Goal: Task Accomplishment & Management: Complete application form

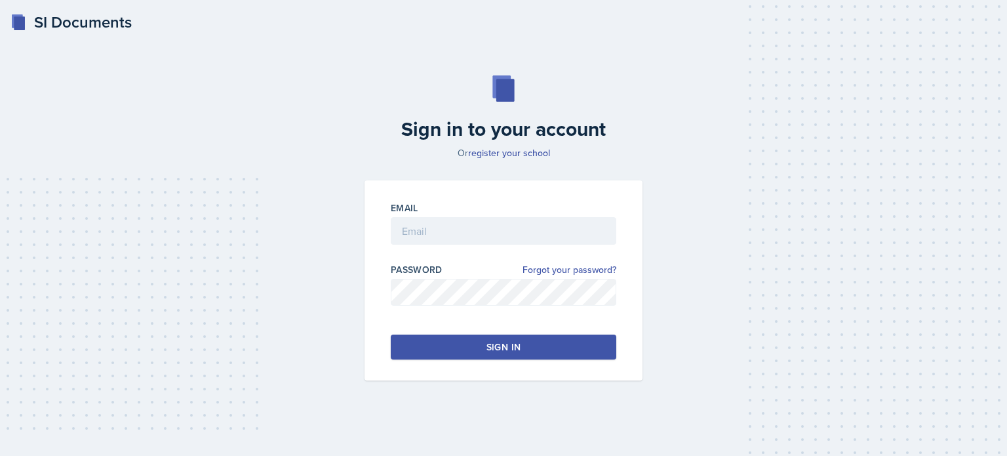
click at [408, 245] on div at bounding box center [504, 251] width 226 height 13
click at [416, 234] on input "email" at bounding box center [504, 231] width 226 height 28
type input "[EMAIL_ADDRESS][DOMAIN_NAME]"
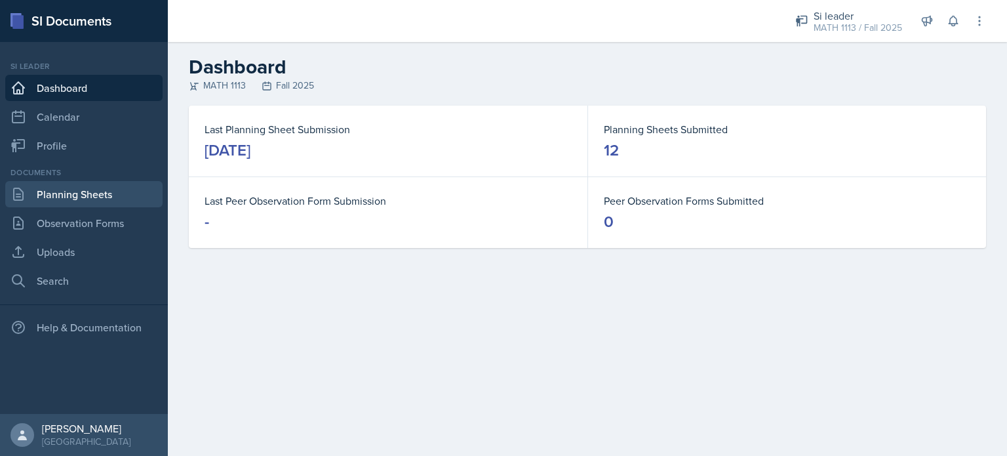
click at [84, 183] on link "Planning Sheets" at bounding box center [83, 194] width 157 height 26
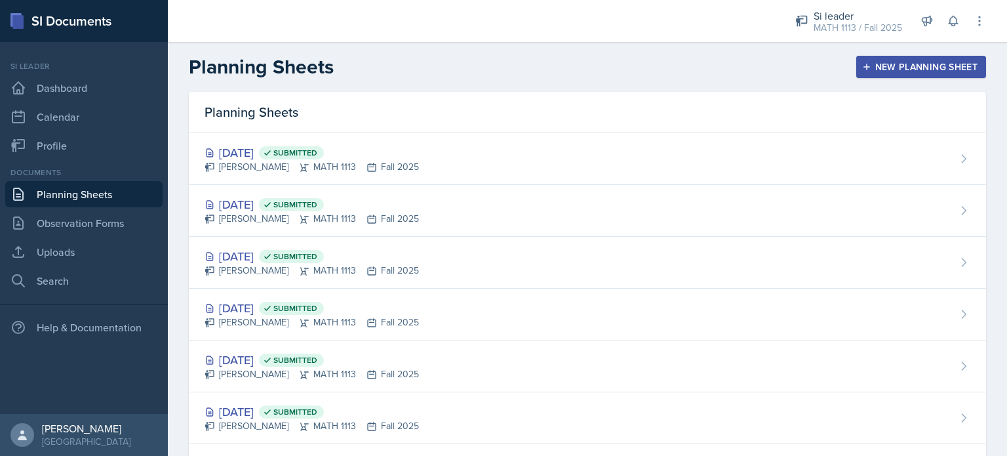
click at [61, 236] on div "Documents Planning Sheets Observation Forms Uploads Search" at bounding box center [83, 230] width 157 height 127
click at [64, 227] on link "Observation Forms" at bounding box center [83, 223] width 157 height 26
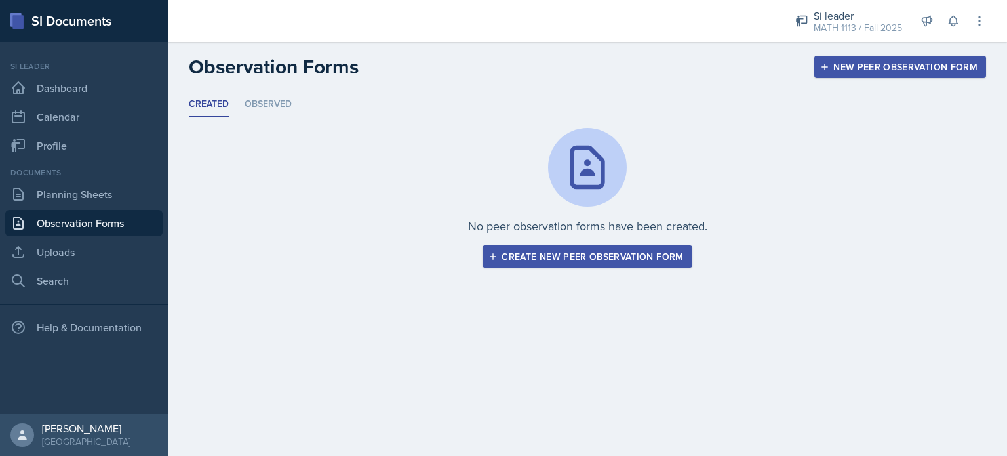
click at [502, 254] on div "Create new peer observation form" at bounding box center [587, 256] width 192 height 10
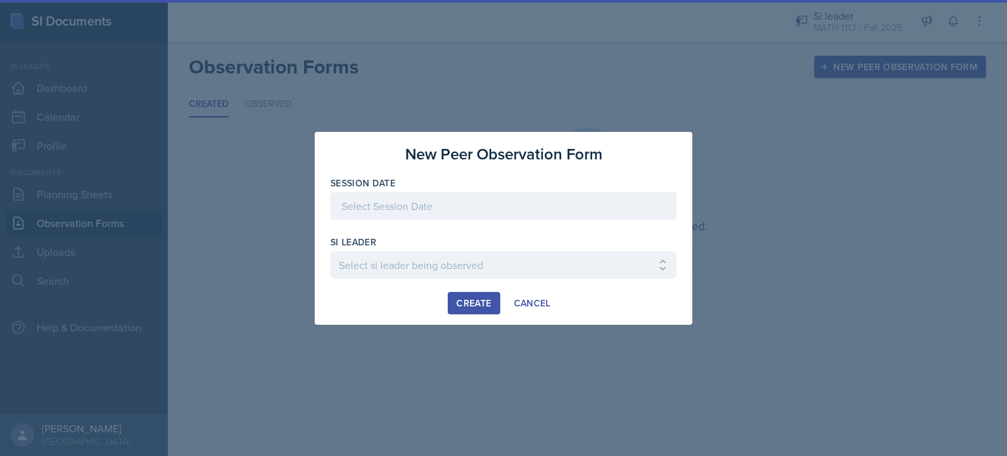
click at [386, 212] on div at bounding box center [503, 206] width 346 height 28
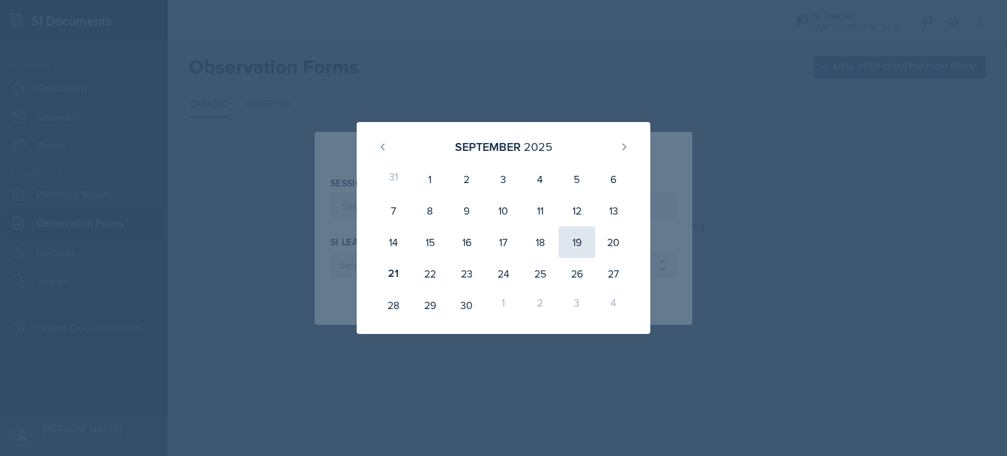
click at [502, 246] on div "19" at bounding box center [577, 241] width 37 height 31
type input "[DATE]"
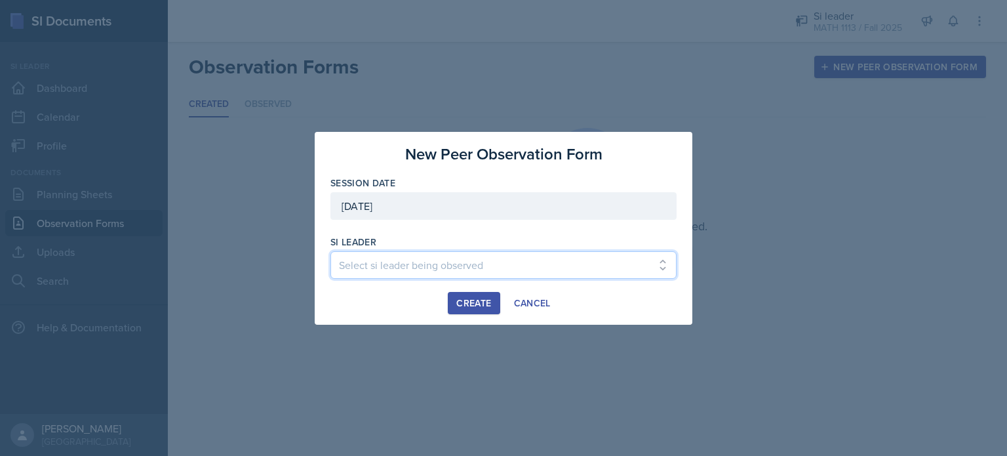
click at [395, 271] on select "Select si leader being observed [PERSON_NAME] / PSYC 2500 / The Phantoms of The…" at bounding box center [503, 265] width 346 height 28
select select "e9f12f22-[DATE]-4f7b-bd07-8ec674afb32a"
click at [330, 251] on select "Select si leader being observed [PERSON_NAME] / PSYC 2500 / The Phantoms of The…" at bounding box center [503, 265] width 346 height 28
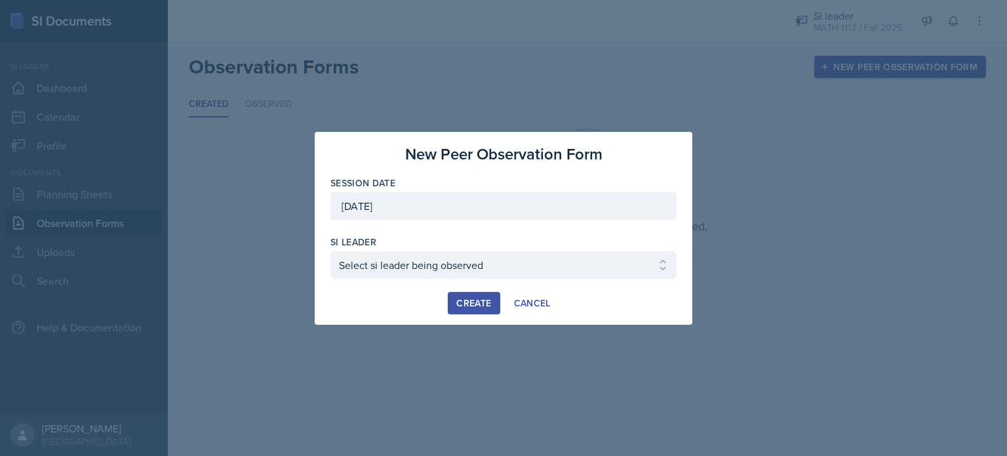
click at [470, 304] on div "Create" at bounding box center [473, 303] width 35 height 10
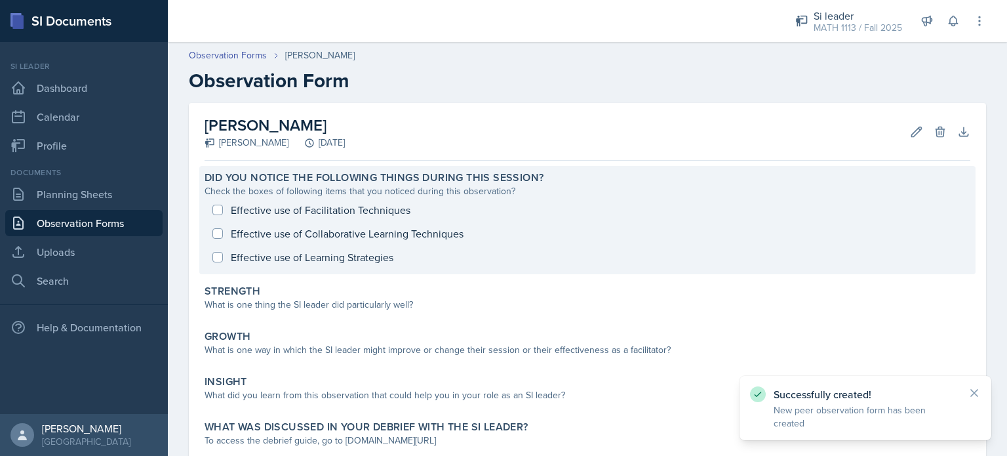
scroll to position [22, 0]
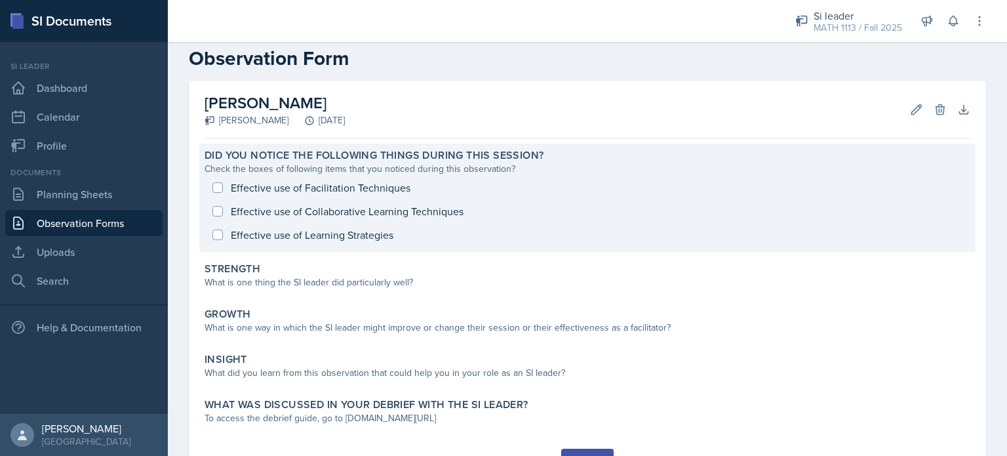
click at [220, 186] on div "Effective use of Facilitation Techniques Effective use of Collaborative Learnin…" at bounding box center [588, 211] width 766 height 71
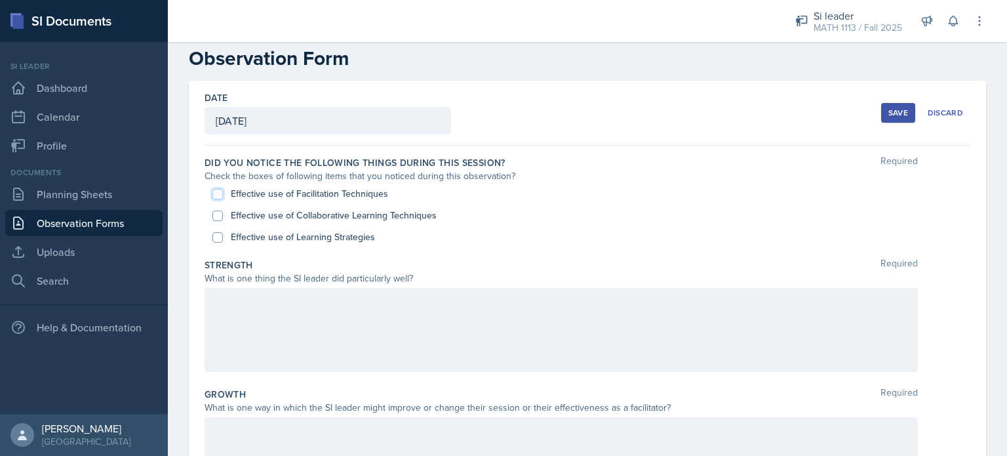
click at [217, 193] on input "Effective use of Facilitation Techniques" at bounding box center [217, 194] width 10 height 10
checkbox input "true"
click at [218, 237] on input "Effective use of Learning Strategies" at bounding box center [217, 237] width 10 height 10
checkbox input "true"
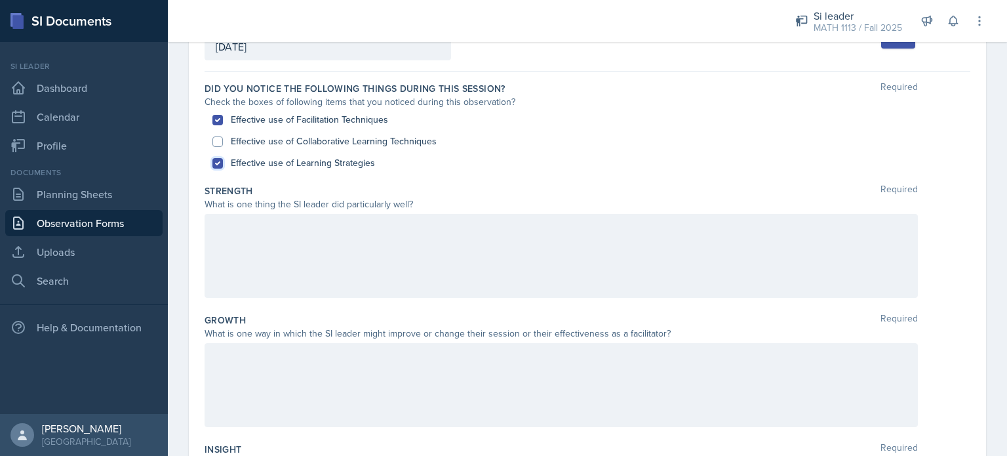
scroll to position [102, 0]
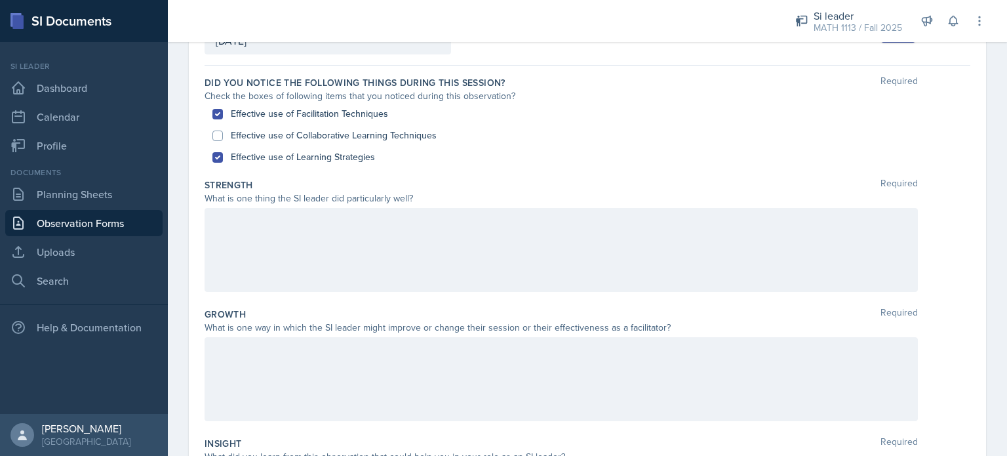
click at [304, 251] on div at bounding box center [561, 250] width 713 height 84
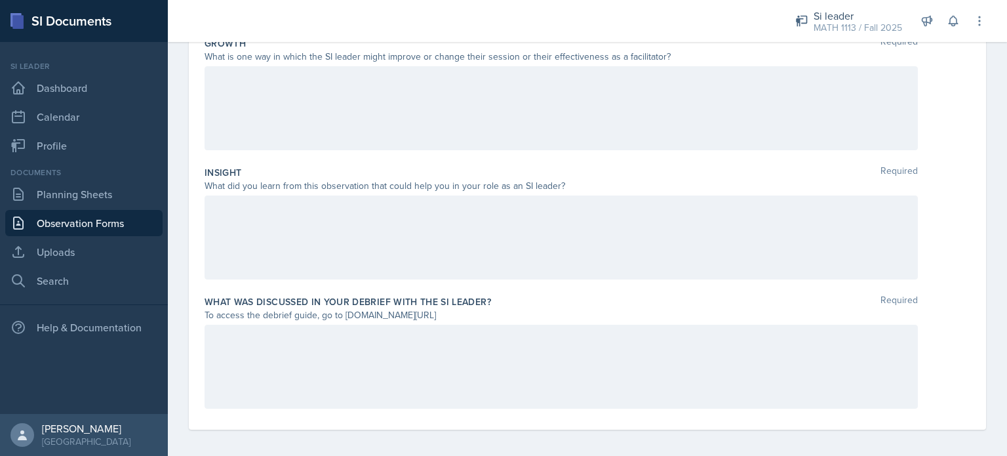
click at [245, 366] on div at bounding box center [561, 367] width 713 height 84
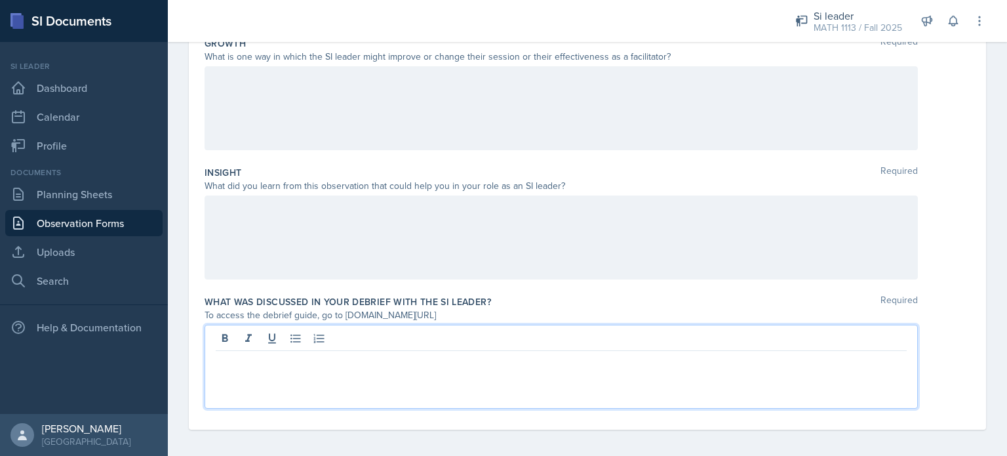
scroll to position [378, 0]
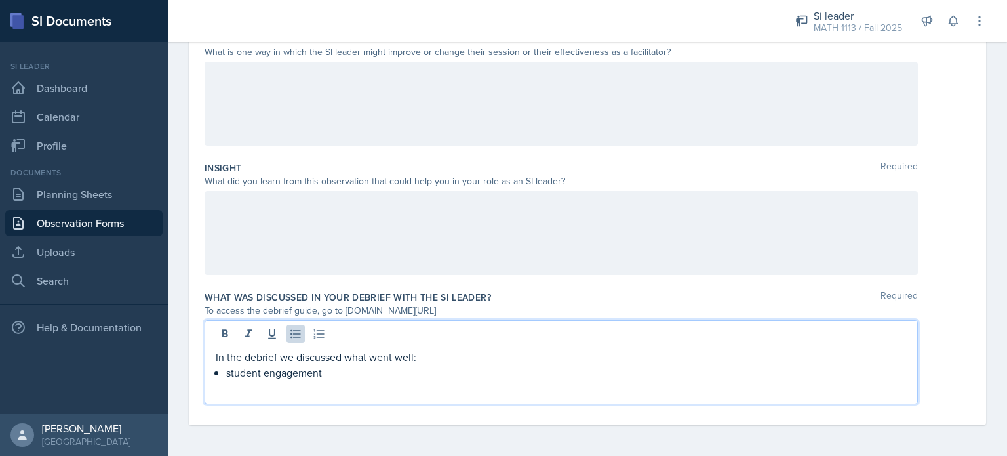
click at [338, 368] on p "student engagement" at bounding box center [566, 373] width 681 height 16
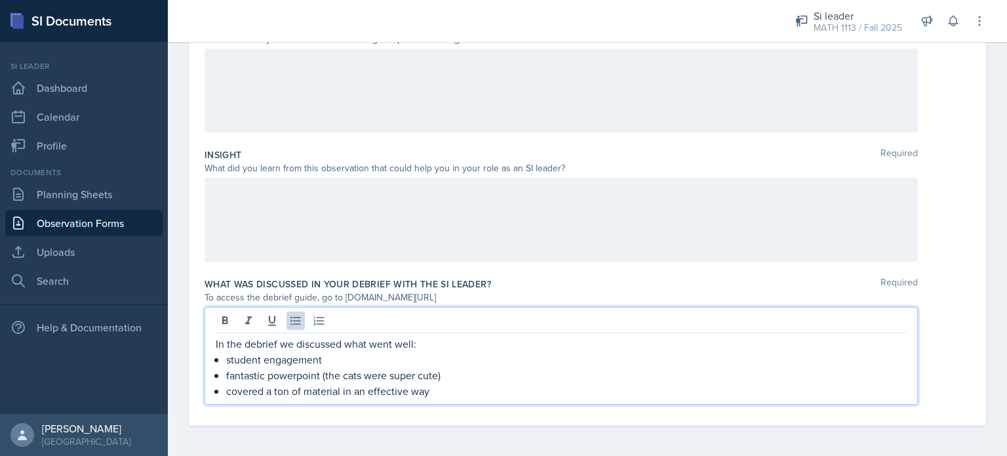
scroll to position [396, 0]
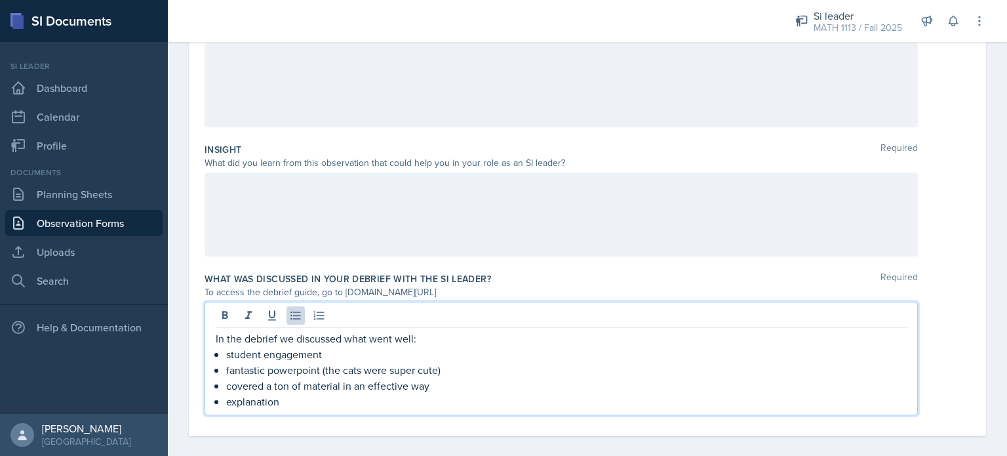
click at [230, 399] on p "explanation" at bounding box center [566, 401] width 681 height 16
click at [310, 405] on p "great explanation" at bounding box center [566, 401] width 681 height 16
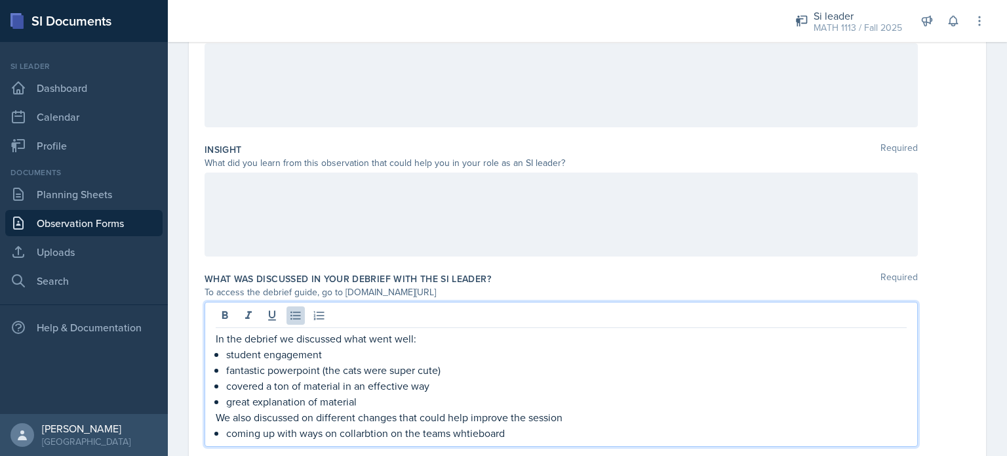
click at [475, 431] on p "coming up with ways on collarbtion on the teams whtieboard" at bounding box center [566, 433] width 681 height 16
drag, startPoint x: 360, startPoint y: 433, endPoint x: 333, endPoint y: 430, distance: 27.1
click at [333, 430] on p "coming up with ways on collarbtion on the teams whiteboard" at bounding box center [566, 433] width 681 height 16
click at [360, 431] on p "coming up with ways on collarbtion on the teams whiteboard" at bounding box center [566, 433] width 681 height 16
click at [370, 431] on p "coming up with ways on collarbtion on the teams whiteboard" at bounding box center [566, 433] width 681 height 16
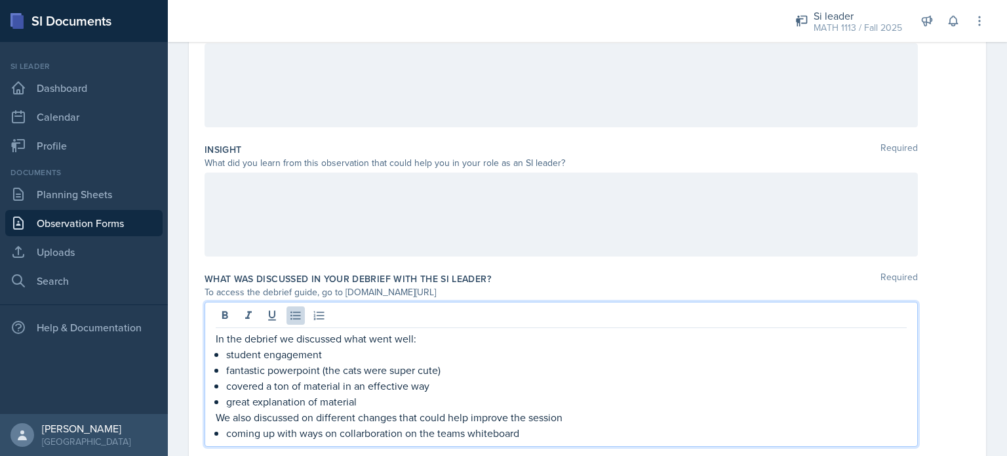
click at [444, 439] on p "coming up with ways on collarboration on the teams whiteboard" at bounding box center [566, 433] width 681 height 16
click at [372, 435] on p "coming up with ways on collarboration on the teams whiteboard" at bounding box center [566, 433] width 681 height 16
click at [483, 429] on p "coming up with ways on collaboration on the teams whiteboard" at bounding box center [566, 433] width 681 height 16
click at [502, 433] on p "coming up with ways on collaboration on the teams whiteboard" at bounding box center [566, 433] width 681 height 16
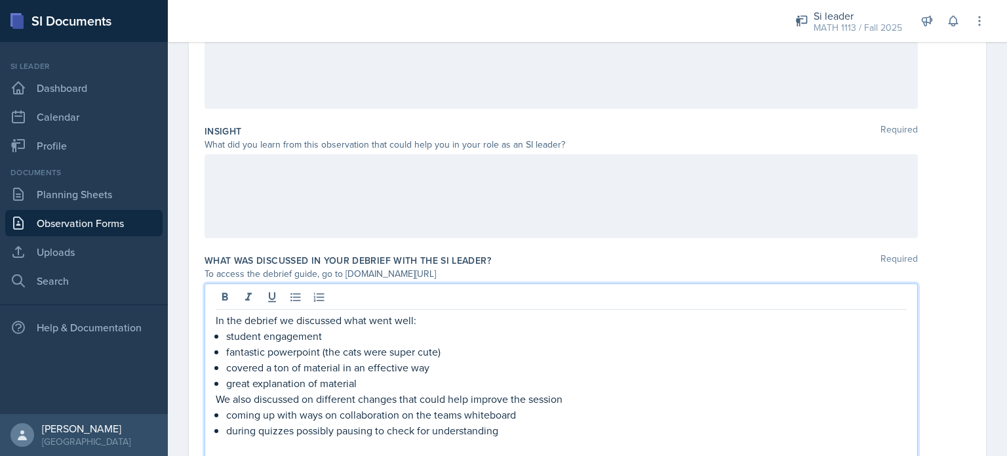
scroll to position [443, 0]
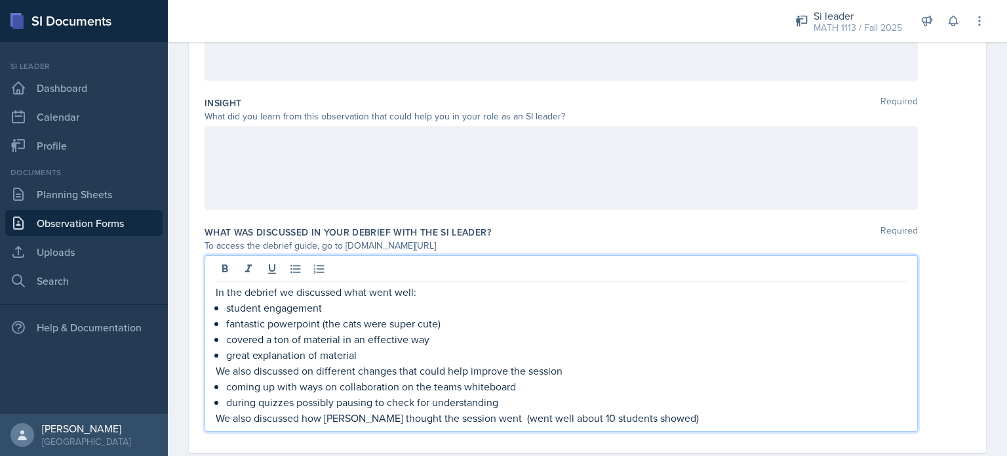
click at [464, 416] on p "We also discussed how [PERSON_NAME] thought the session went (went well about 1…" at bounding box center [561, 418] width 691 height 16
click at [502, 422] on p "We also discussed how [PERSON_NAME] thought the session went (went well about 1…" at bounding box center [561, 418] width 691 height 16
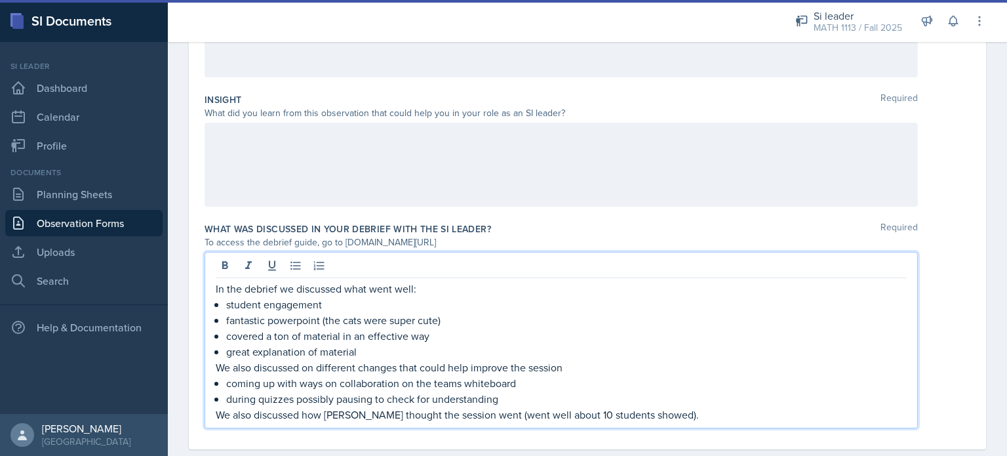
scroll to position [462, 0]
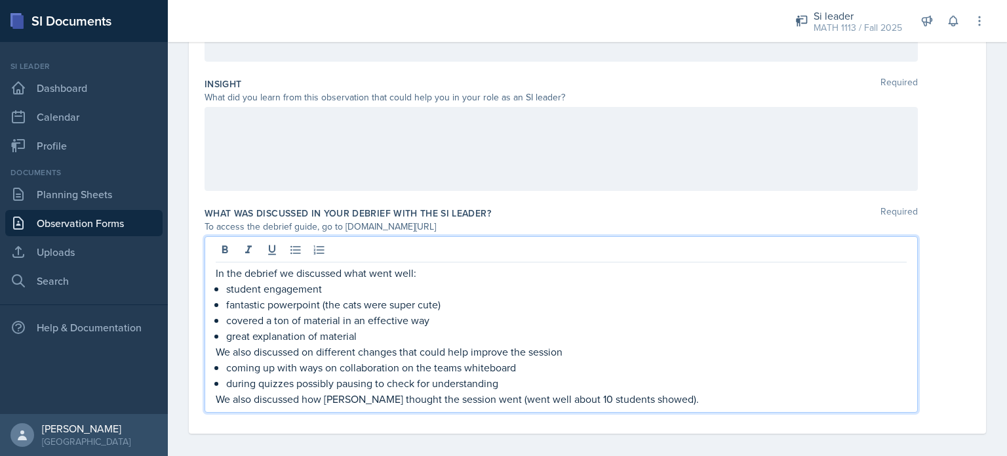
click at [502, 399] on p "We also discussed how [PERSON_NAME] thought the session went (went well about 1…" at bounding box center [561, 399] width 691 height 16
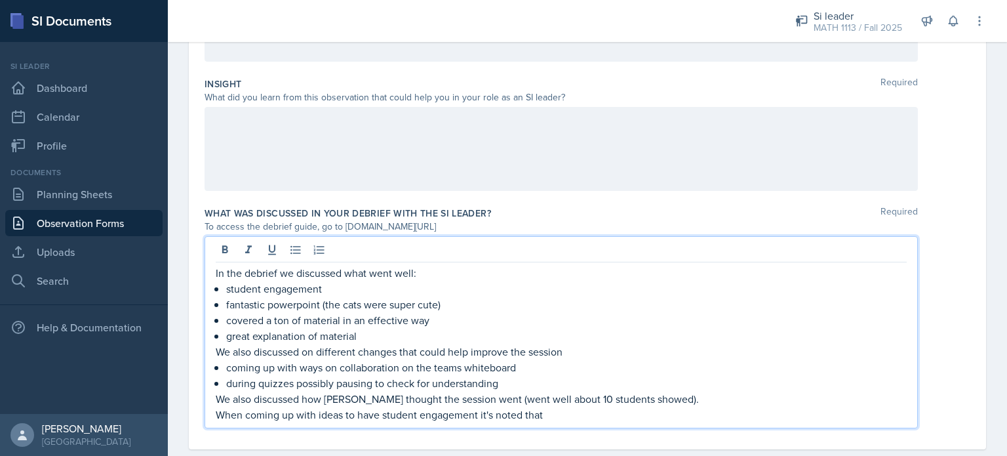
click at [434, 418] on p "When coming up with ideas to have student engagement it's noted that" at bounding box center [561, 415] width 691 height 16
click at [502, 415] on p "When coming up with ideas to have student collaboration it's noted that" at bounding box center [561, 415] width 691 height 16
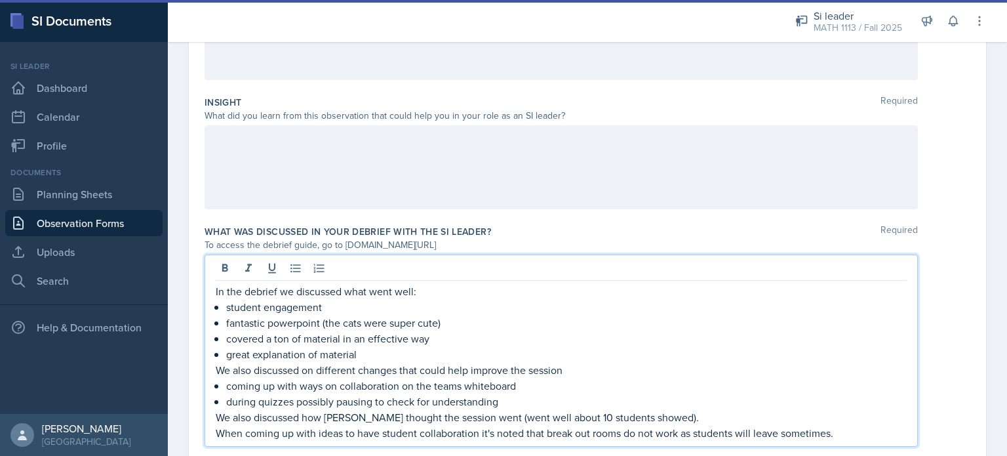
scroll to position [443, 0]
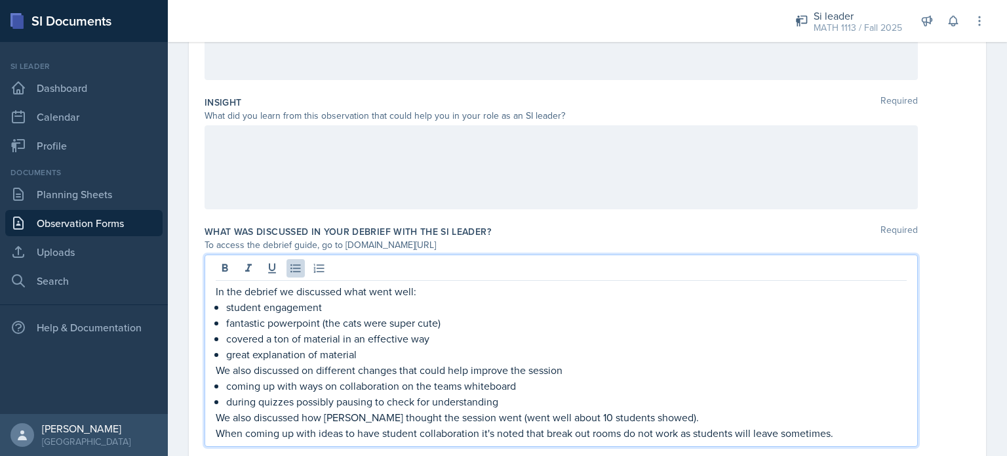
click at [391, 351] on p "great explanation of material" at bounding box center [566, 354] width 681 height 16
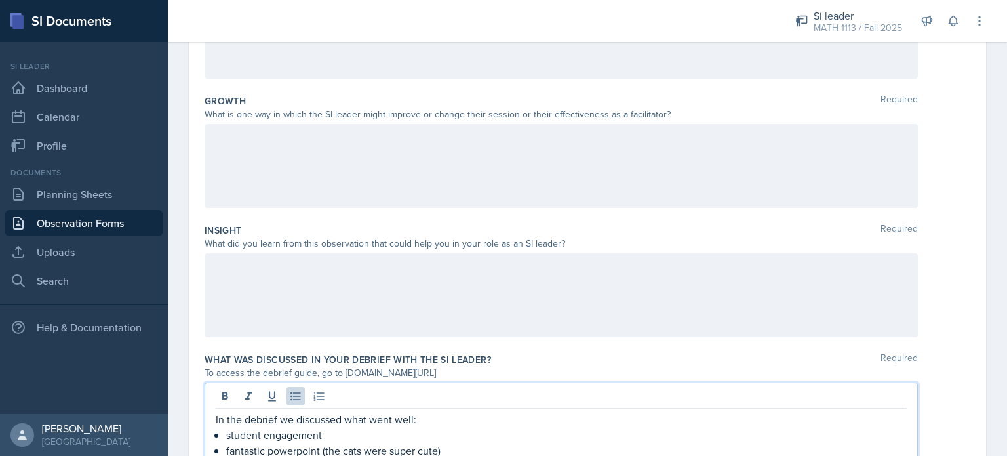
scroll to position [310, 0]
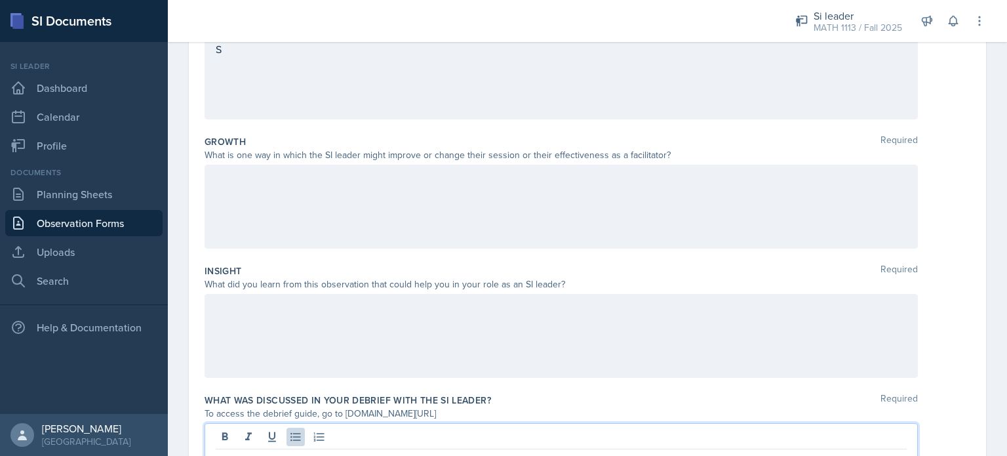
click at [357, 332] on div at bounding box center [561, 336] width 713 height 84
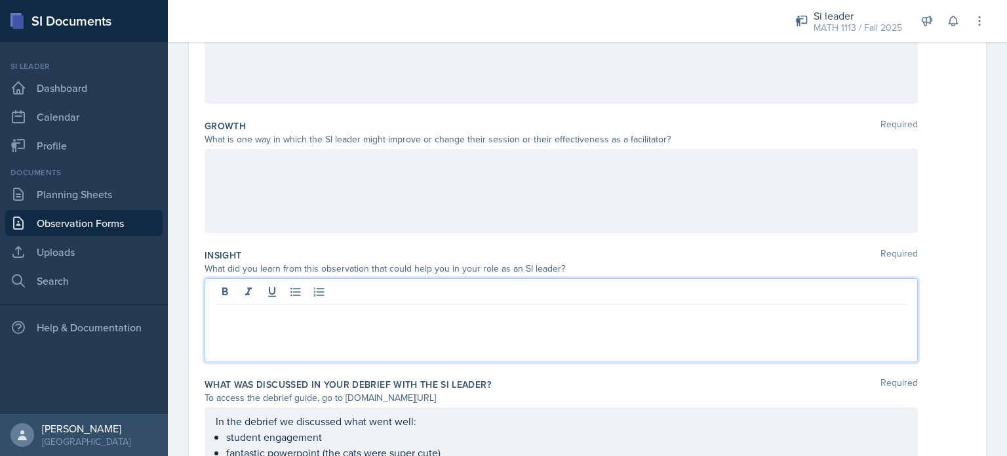
scroll to position [288, 0]
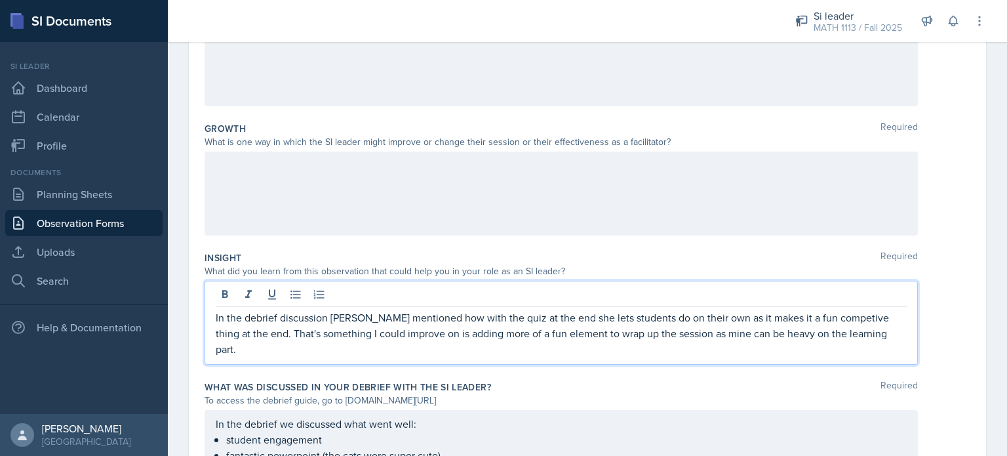
click at [502, 313] on p "In the debrief discussion [PERSON_NAME] mentioned how with the quiz at the end …" at bounding box center [561, 333] width 691 height 47
click at [488, 171] on div at bounding box center [561, 193] width 713 height 84
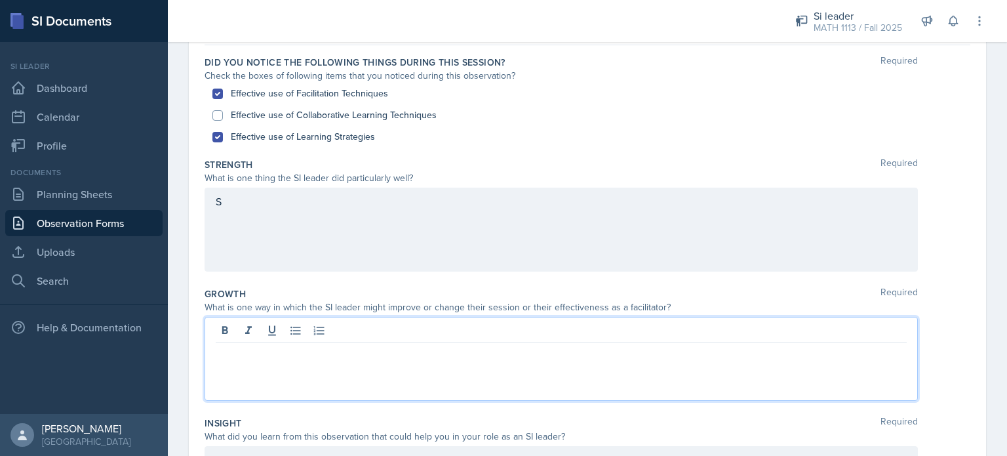
scroll to position [123, 0]
click at [312, 365] on div at bounding box center [561, 358] width 713 height 84
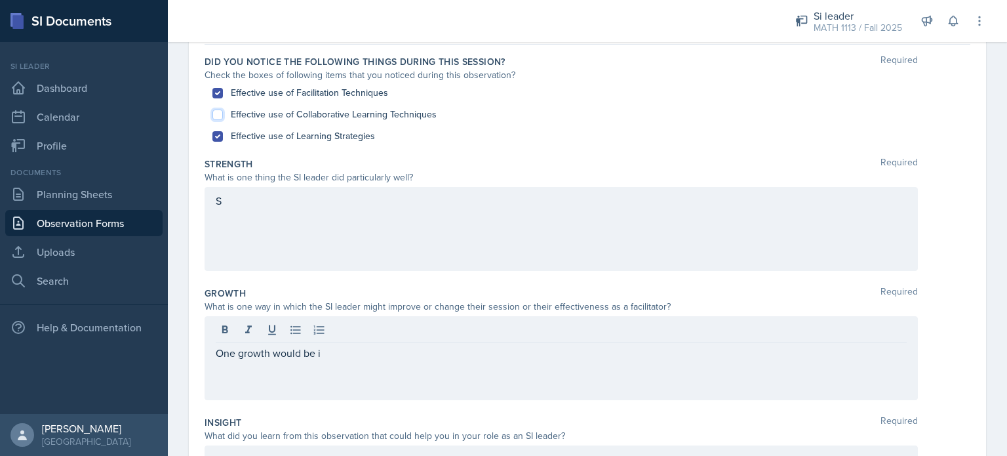
click at [219, 116] on input "Effective use of Collaborative Learning Techniques" at bounding box center [217, 115] width 10 height 10
checkbox input "true"
click at [338, 348] on div "One growth would be i" at bounding box center [561, 358] width 713 height 84
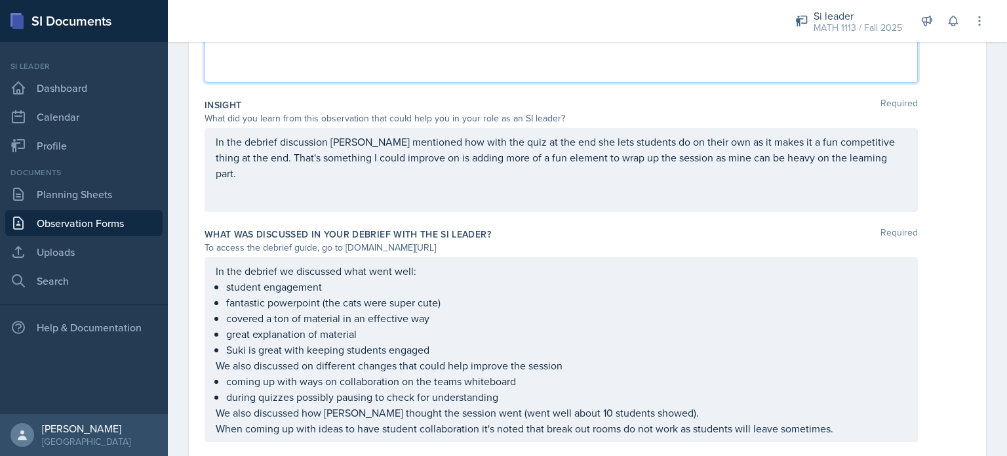
scroll to position [464, 0]
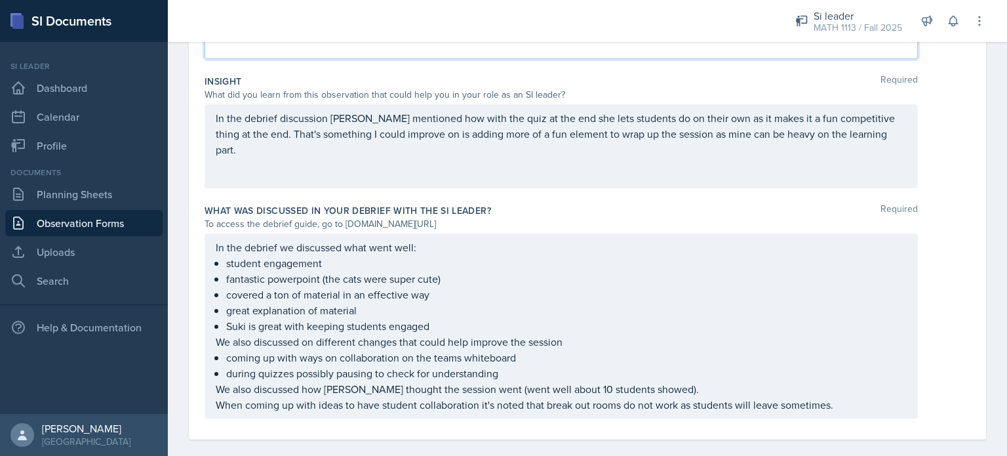
click at [396, 365] on p "coming up with ways on collaboration on the teams whiteboard" at bounding box center [566, 358] width 681 height 16
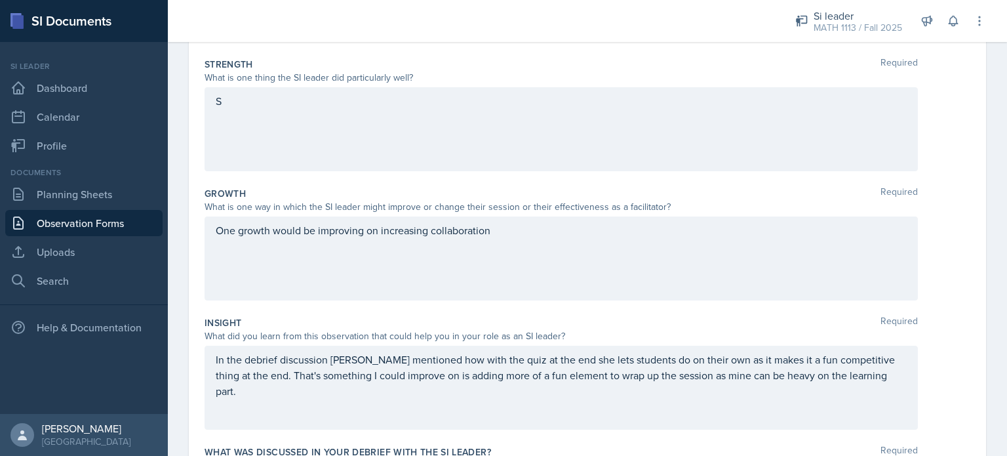
click at [502, 244] on div "One growth would be improving on increasing collaboration" at bounding box center [561, 258] width 713 height 84
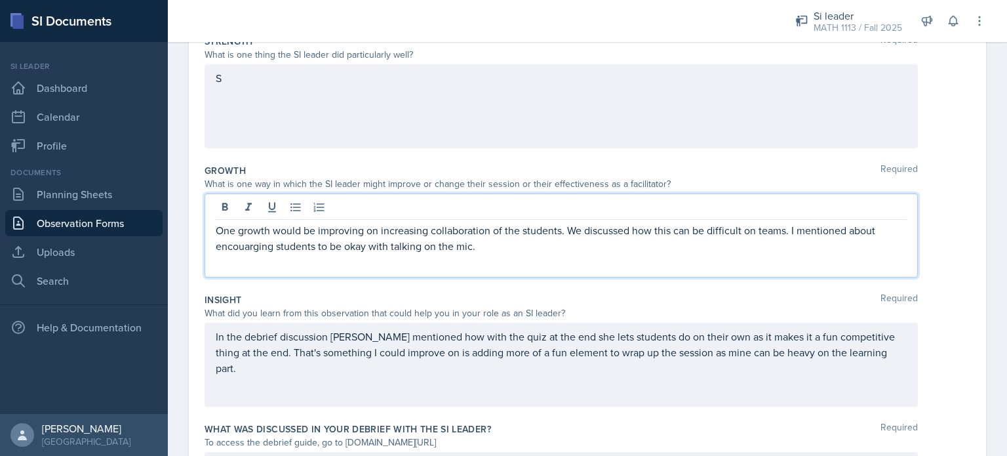
click at [257, 246] on p "One growth would be improving on increasing collaboration of the students. We d…" at bounding box center [561, 237] width 691 height 31
click at [502, 248] on p "One growth would be improving on increasing collaboration of the students. We d…" at bounding box center [561, 237] width 691 height 31
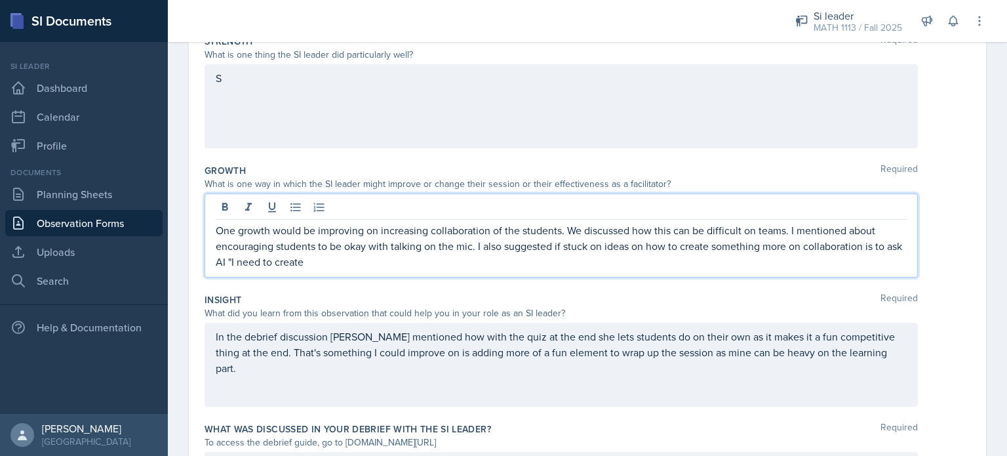
click at [246, 263] on p "One growth would be improving on increasing collaboration of the students. We d…" at bounding box center [561, 245] width 691 height 47
drag, startPoint x: 345, startPoint y: 262, endPoint x: 422, endPoint y: 262, distance: 77.4
click at [422, 262] on p "One growth would be improving on increasing collaboration of the students. We d…" at bounding box center [561, 245] width 691 height 47
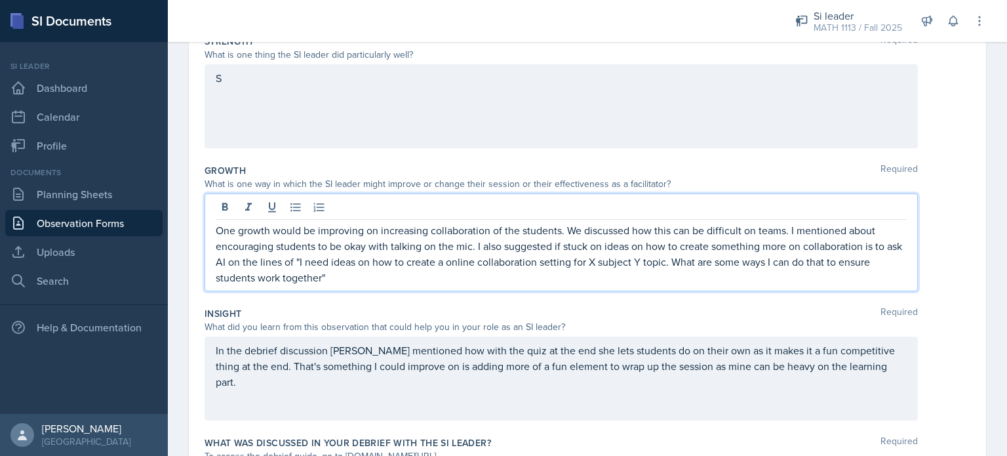
click at [321, 278] on p "One growth would be improving on increasing collaboration of the students. We d…" at bounding box center [561, 253] width 691 height 63
click at [502, 283] on p "One growth would be improving on increasing collaboration of the students. We d…" at bounding box center [561, 253] width 691 height 63
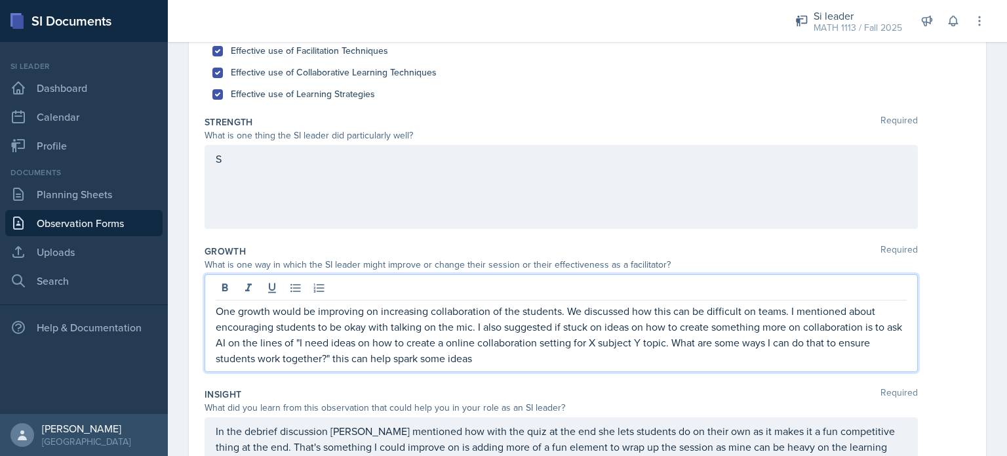
click at [270, 174] on div "S" at bounding box center [561, 187] width 713 height 84
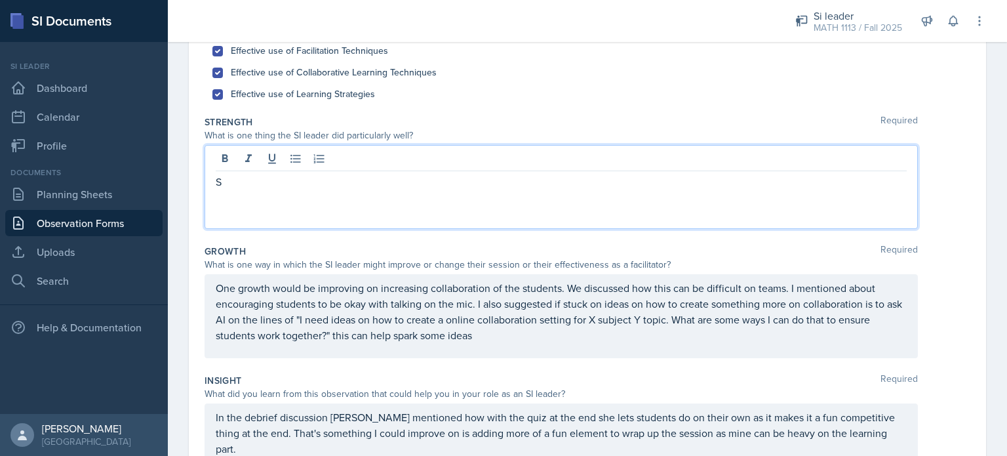
scroll to position [188, 0]
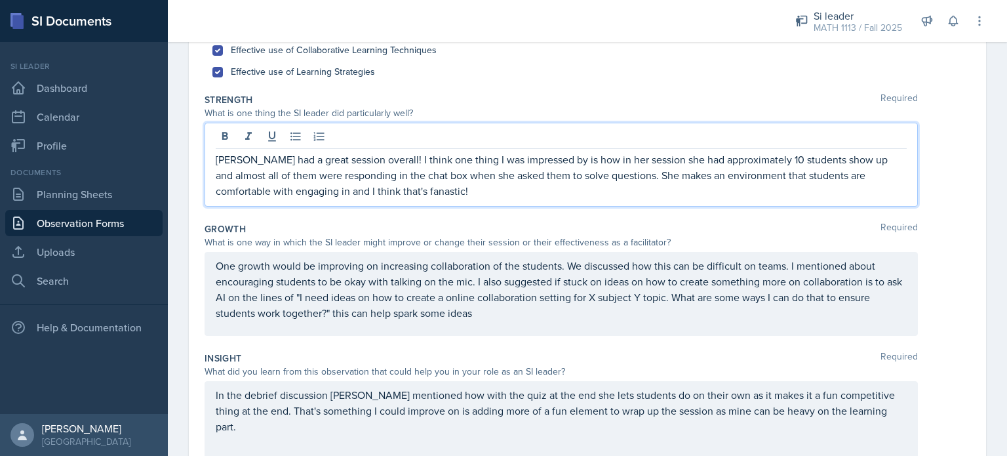
click at [365, 191] on p "[PERSON_NAME] had a great session overall! I think one thing I was impressed by…" at bounding box center [561, 174] width 691 height 47
click at [420, 282] on p "One growth would be improving on increasing collaboration of the students. We d…" at bounding box center [561, 289] width 691 height 63
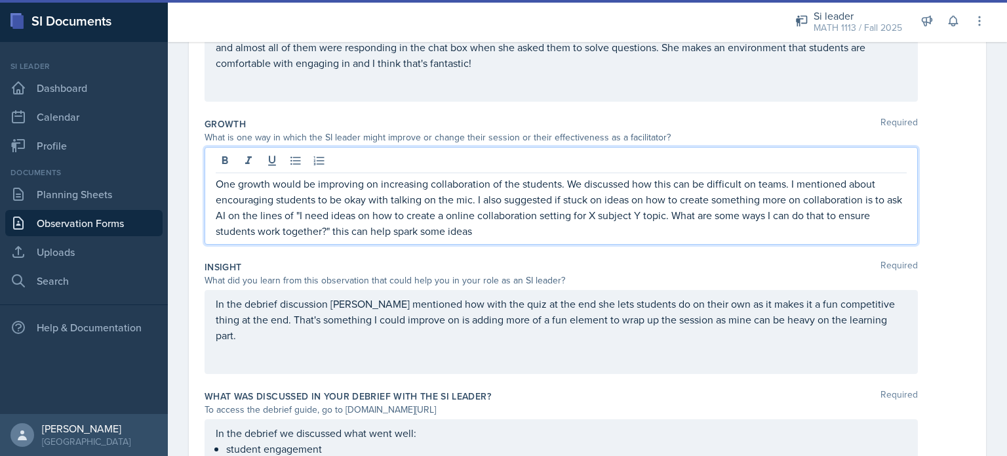
scroll to position [301, 0]
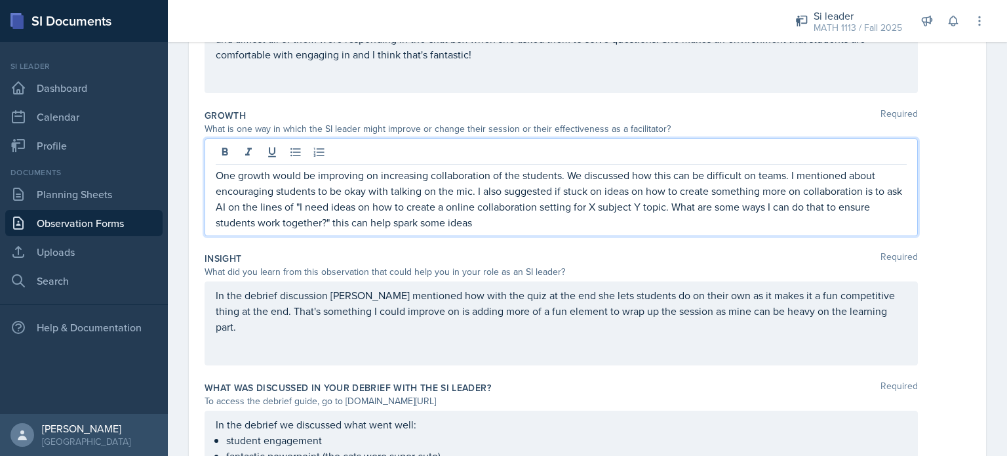
click at [502, 191] on p "One growth would be improving on increasing collaboration of the students. We d…" at bounding box center [561, 198] width 691 height 63
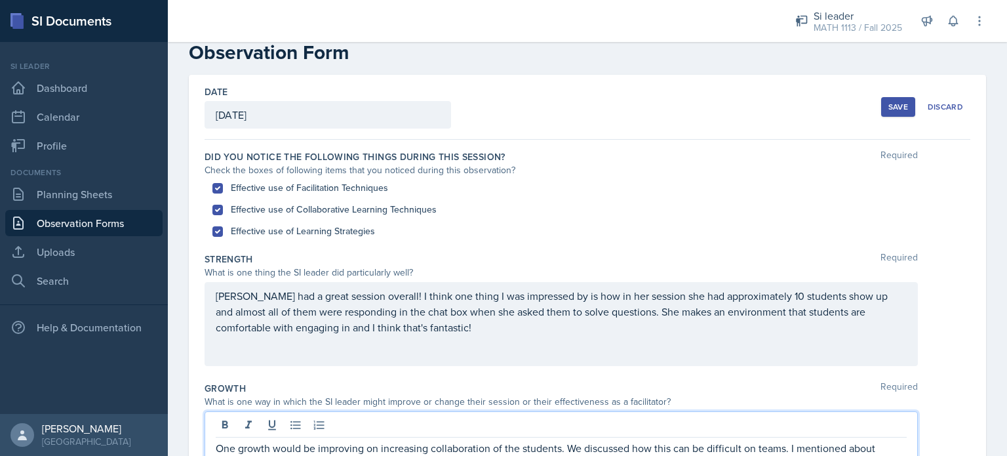
scroll to position [0, 0]
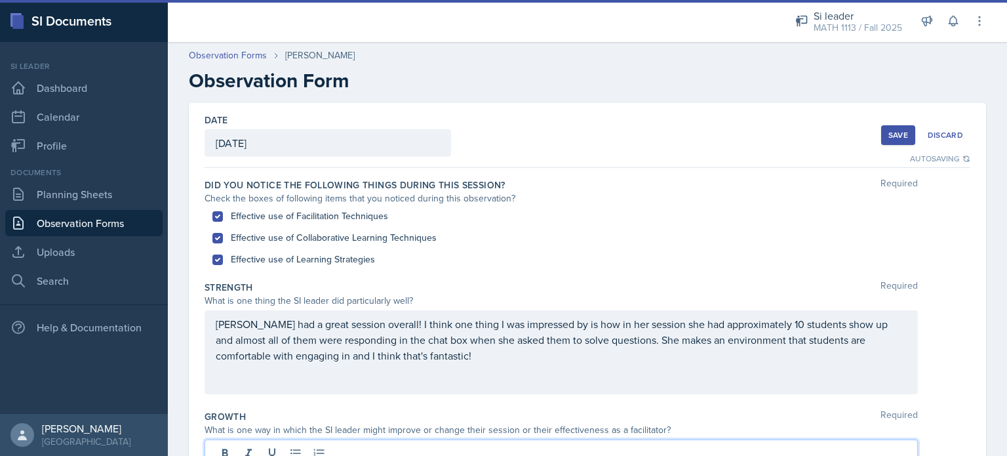
click at [502, 133] on div "Save" at bounding box center [899, 135] width 20 height 10
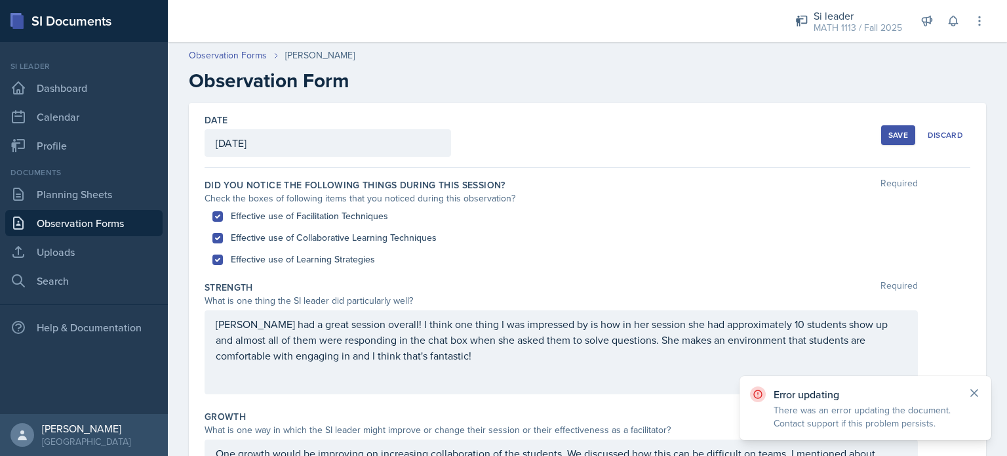
click at [502, 387] on icon at bounding box center [974, 392] width 13 height 13
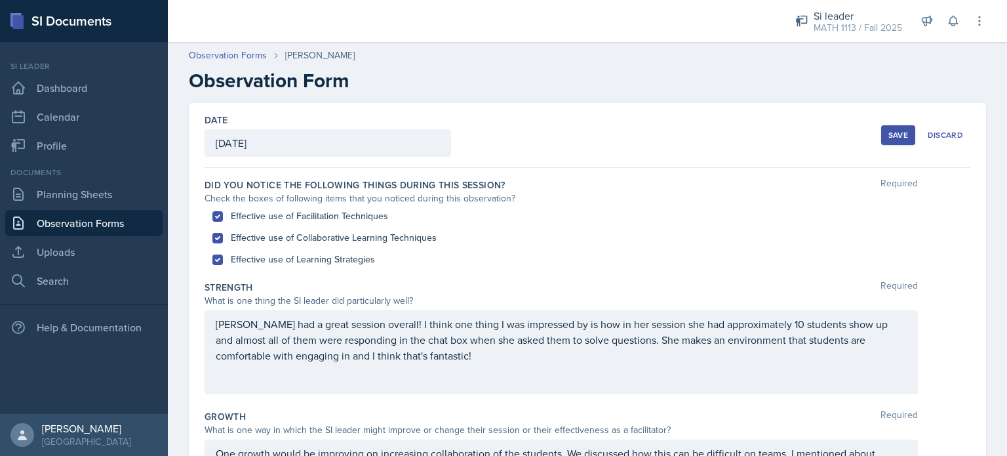
click at [502, 138] on div "Save" at bounding box center [899, 135] width 20 height 10
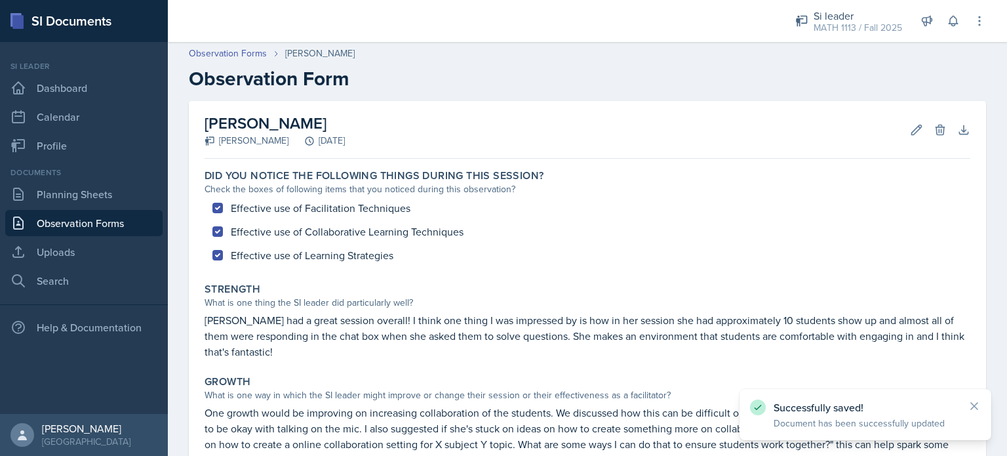
scroll to position [399, 0]
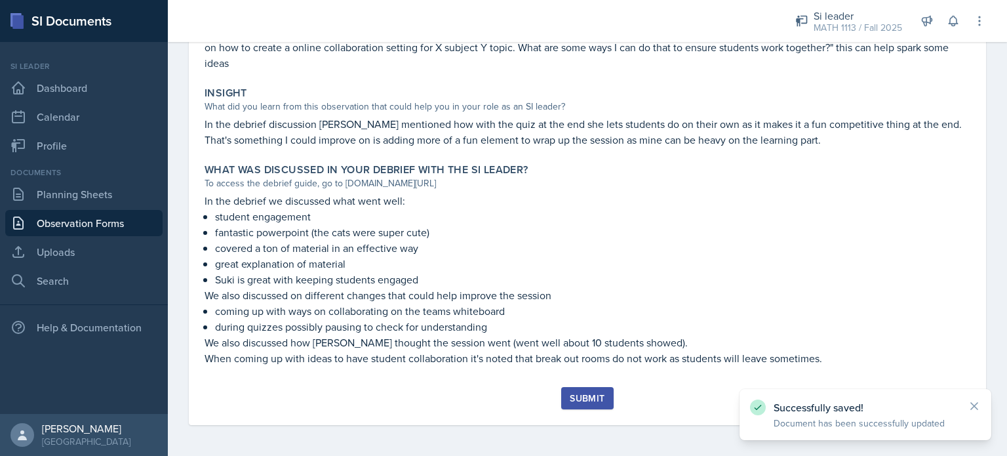
click at [502, 401] on div "Submit" at bounding box center [587, 398] width 35 height 10
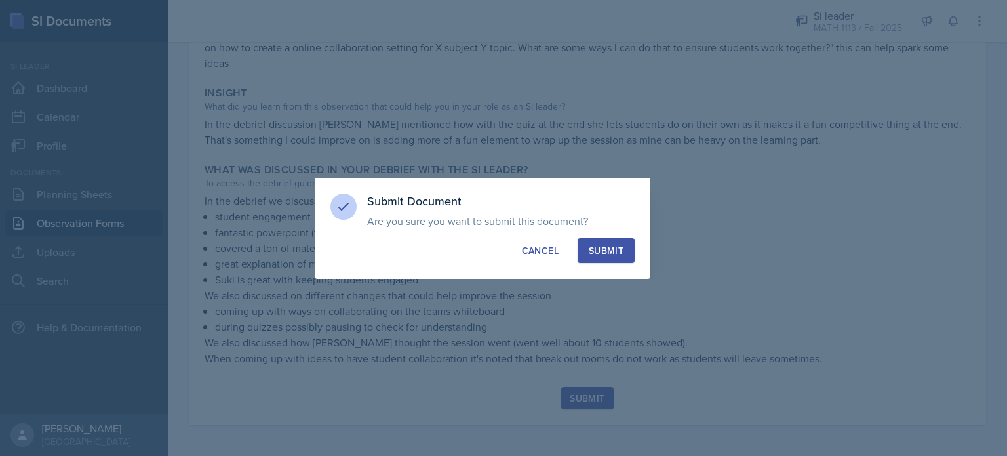
click at [502, 249] on div "Submit" at bounding box center [606, 250] width 35 height 13
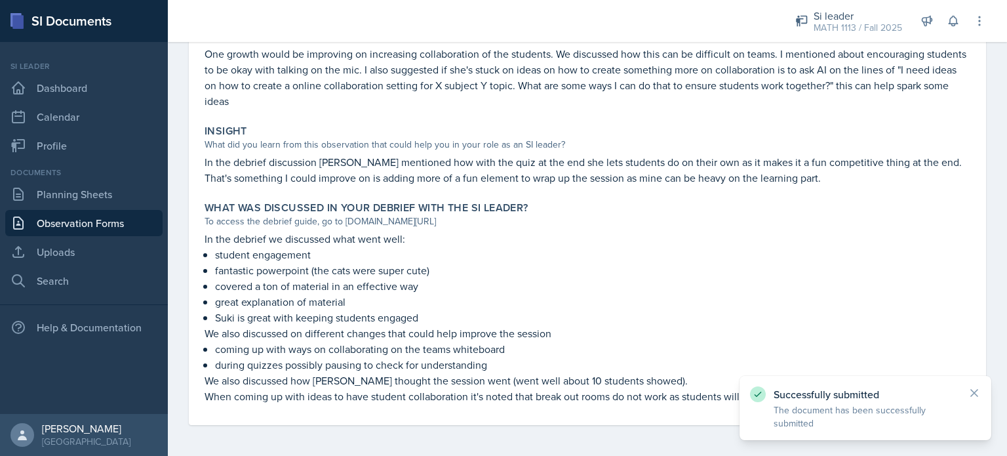
scroll to position [0, 0]
